Goal: Transaction & Acquisition: Download file/media

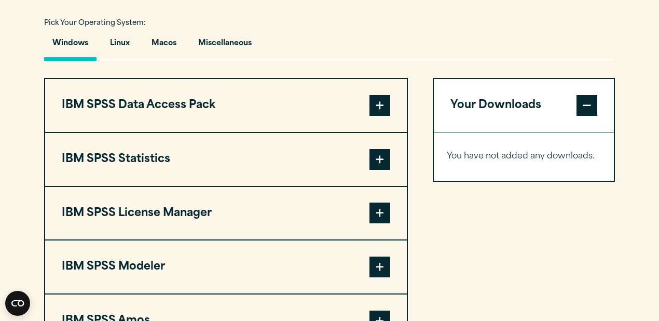
scroll to position [782, 0]
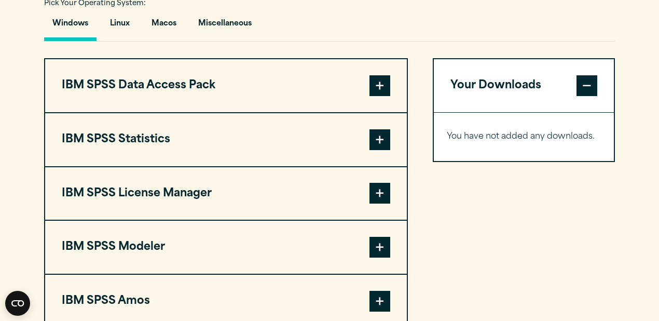
click at [89, 133] on button "IBM SPSS Statistics" at bounding box center [226, 139] width 362 height 53
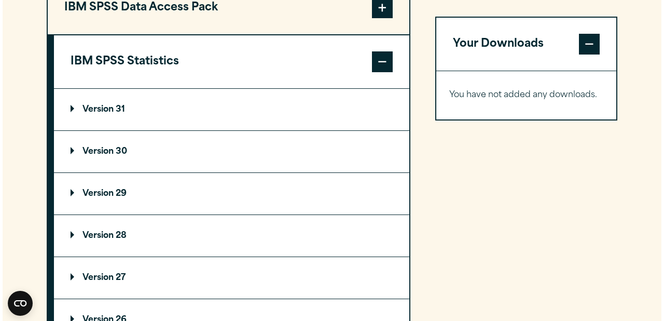
scroll to position [920, 0]
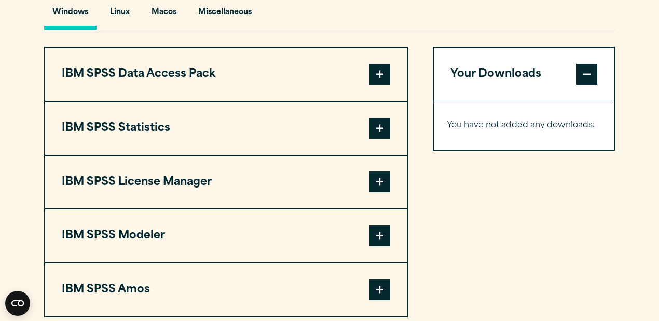
scroll to position [700, 0]
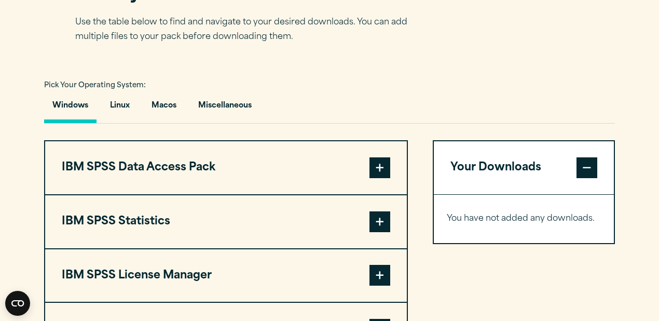
drag, startPoint x: 0, startPoint y: 0, endPoint x: 664, endPoint y: 130, distance: 676.1
click at [658, 130] on html "Search for: Submit Site Search Part of Open Site Search Open Site Menu Close" at bounding box center [329, 288] width 659 height 1976
click at [160, 222] on button "IBM SPSS Statistics" at bounding box center [226, 221] width 362 height 53
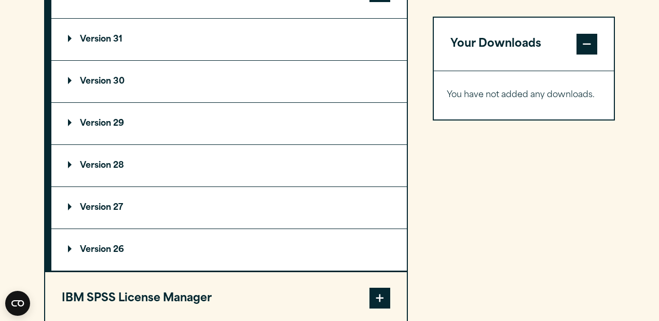
scroll to position [992, 0]
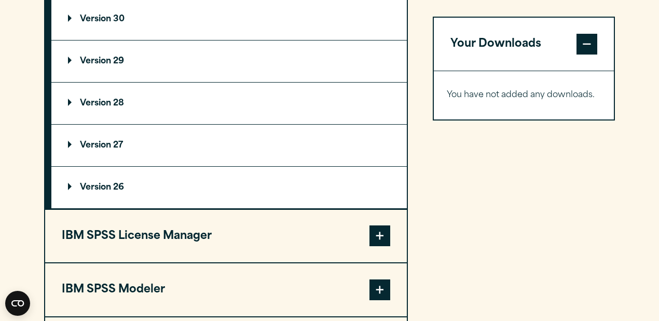
click at [135, 62] on summary "Version 29" at bounding box center [228, 61] width 355 height 42
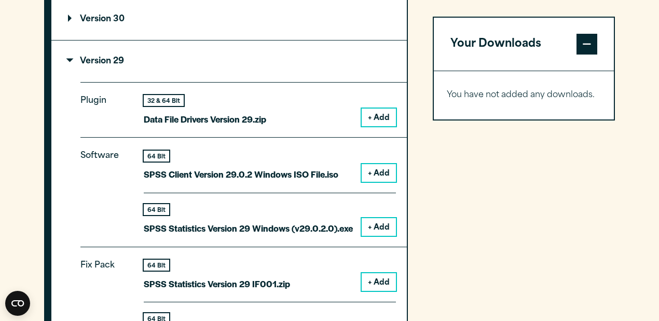
click at [382, 224] on button "+ Add" at bounding box center [379, 227] width 34 height 18
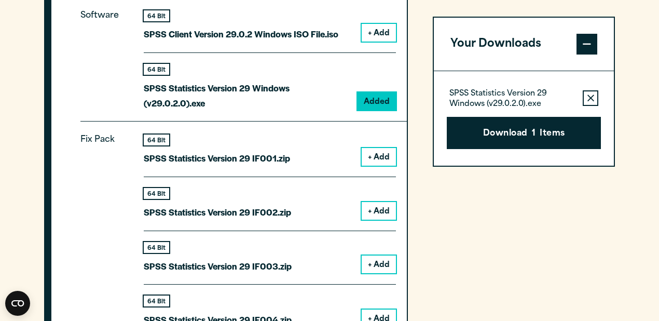
scroll to position [1200, 0]
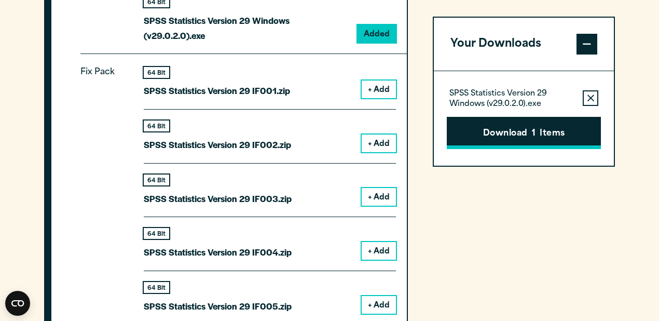
click at [521, 139] on button "Download 1 Items" at bounding box center [524, 133] width 154 height 32
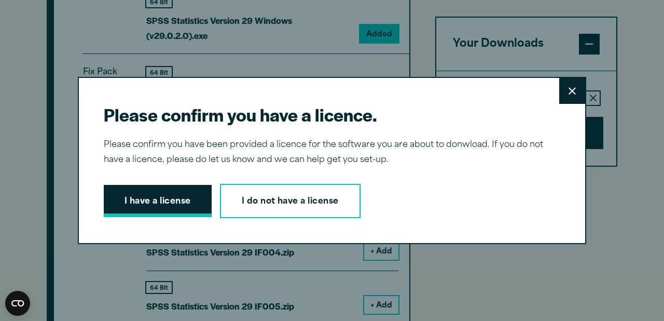
click at [142, 213] on button "I have a license" at bounding box center [158, 201] width 108 height 32
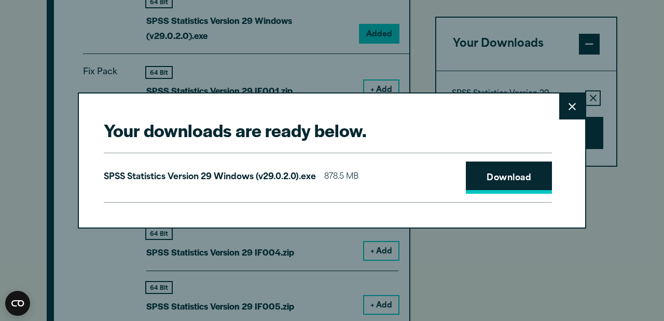
click at [511, 175] on link "Download" at bounding box center [509, 177] width 86 height 32
click at [562, 112] on button "Close" at bounding box center [572, 106] width 26 height 26
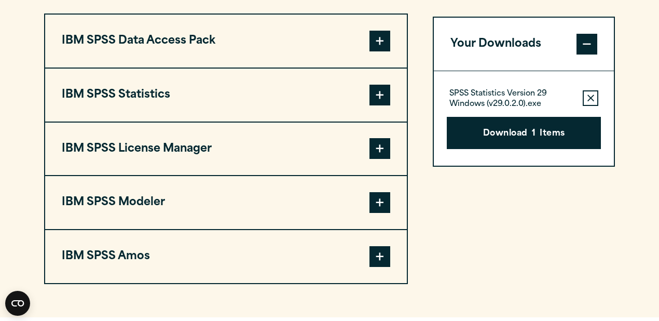
scroll to position [747, 0]
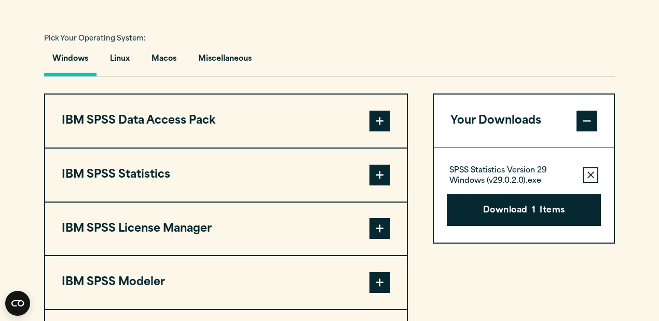
click at [658, 175] on html "Search for: Submit Site Search Part of Open Site Search Open Site Menu Close" at bounding box center [329, 241] width 659 height 1976
click at [130, 186] on button "IBM SPSS Statistics" at bounding box center [226, 174] width 362 height 53
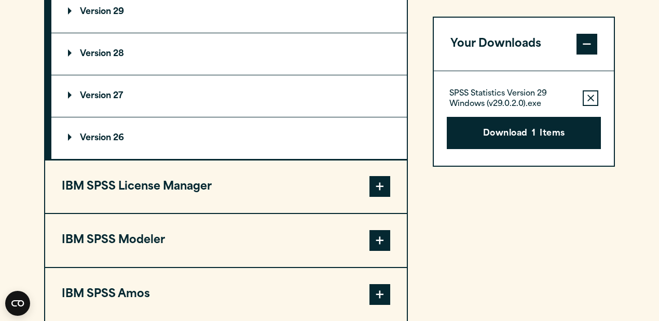
scroll to position [1102, 0]
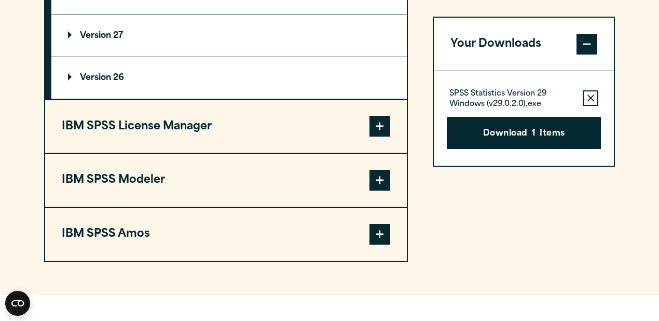
click at [200, 140] on button "IBM SPSS License Manager" at bounding box center [226, 126] width 362 height 53
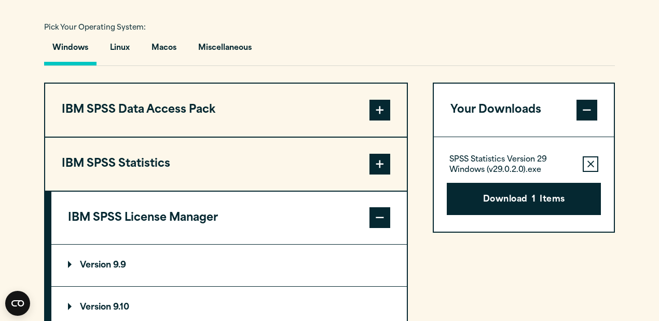
scroll to position [809, 0]
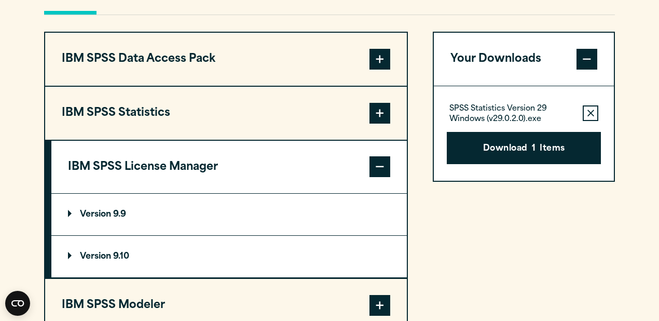
click at [151, 121] on button "IBM SPSS Statistics" at bounding box center [226, 113] width 362 height 53
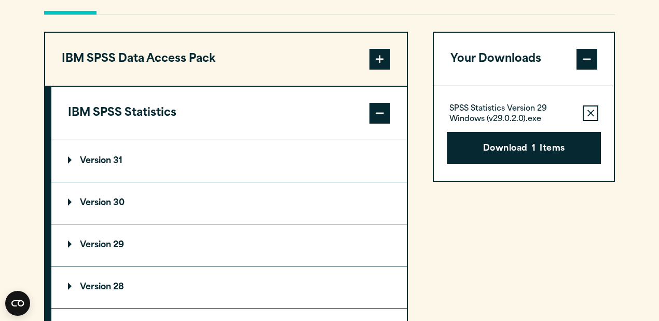
click at [145, 155] on summary "Version 31" at bounding box center [228, 161] width 355 height 42
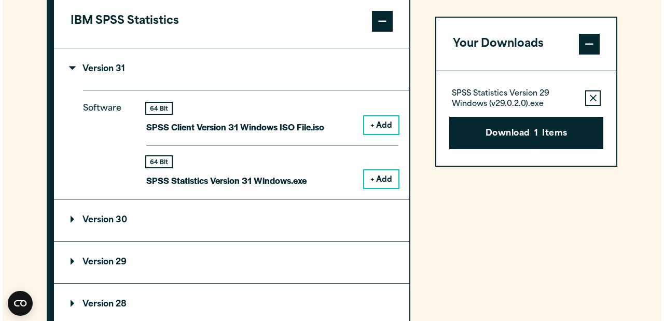
scroll to position [911, 0]
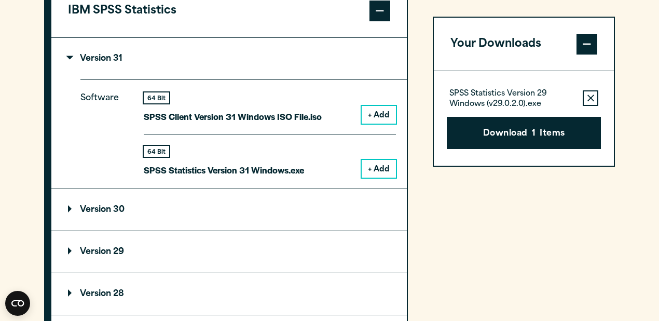
click at [388, 172] on button "+ Add" at bounding box center [379, 169] width 34 height 18
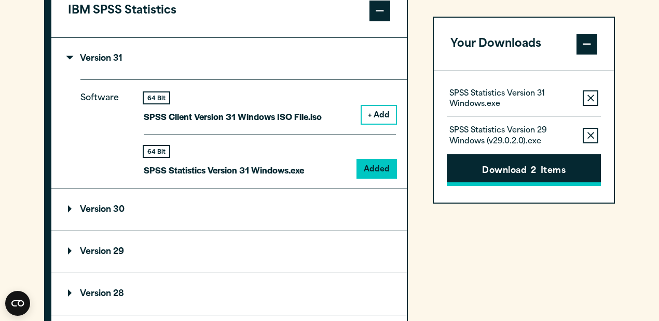
click at [581, 182] on button "Download 2 Items" at bounding box center [524, 170] width 154 height 32
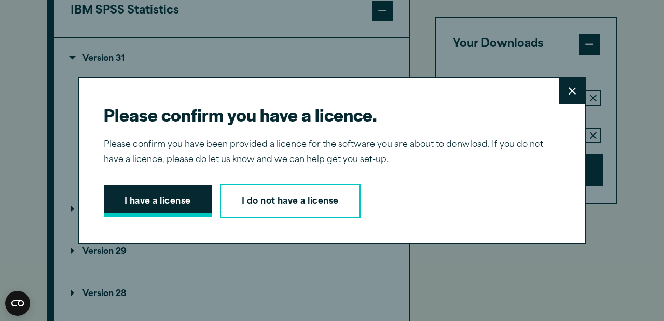
click at [128, 192] on button "I have a license" at bounding box center [158, 201] width 108 height 32
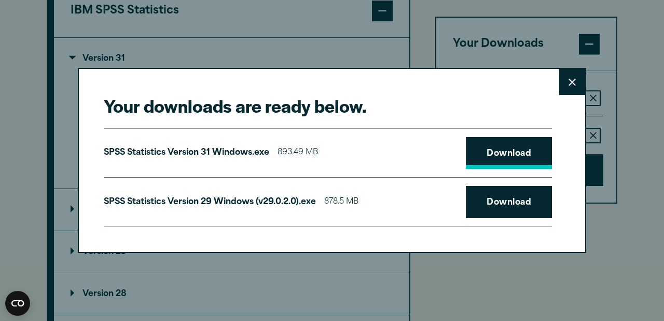
click at [497, 158] on link "Download" at bounding box center [509, 153] width 86 height 32
